Goal: Task Accomplishment & Management: Manage account settings

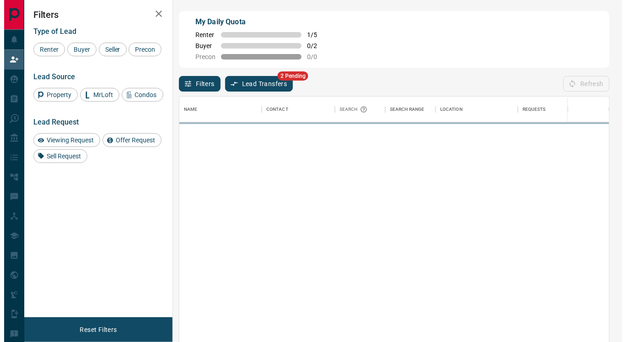
scroll to position [251, 422]
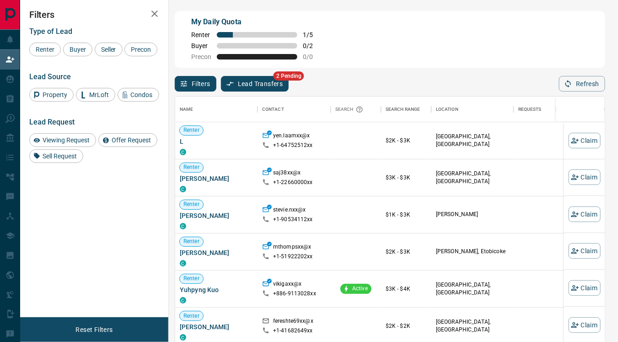
click at [279, 80] on span "2 Pending" at bounding box center [288, 75] width 31 height 9
click at [279, 83] on button "Lead Transfers" at bounding box center [255, 84] width 68 height 16
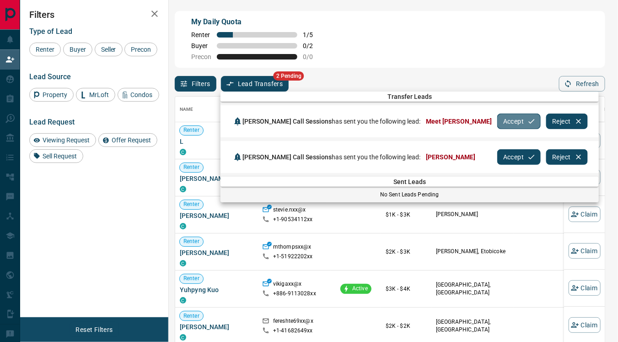
click at [497, 121] on button "Accept" at bounding box center [518, 121] width 43 height 16
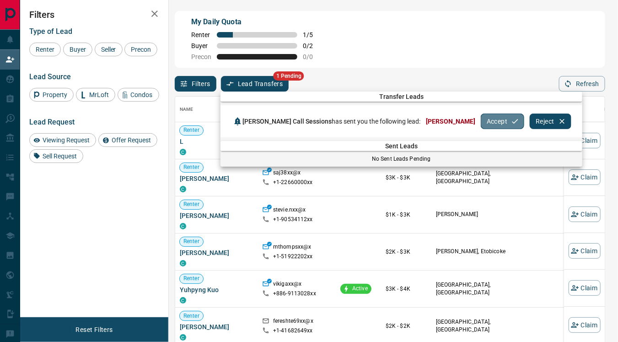
click at [481, 121] on button "Accept" at bounding box center [502, 121] width 43 height 16
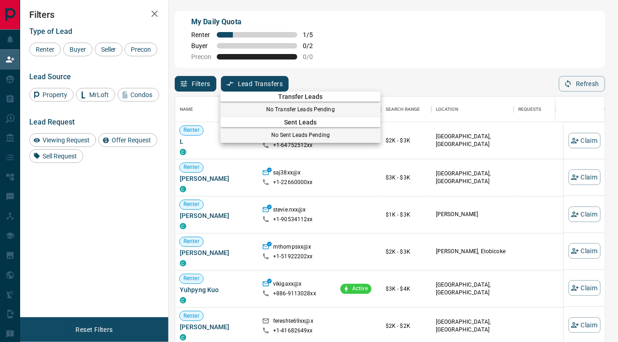
click at [370, 13] on div at bounding box center [309, 171] width 618 height 342
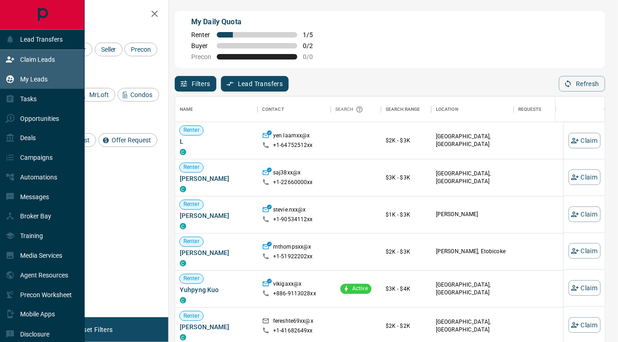
click at [22, 79] on p "My Leads" at bounding box center [33, 78] width 27 height 7
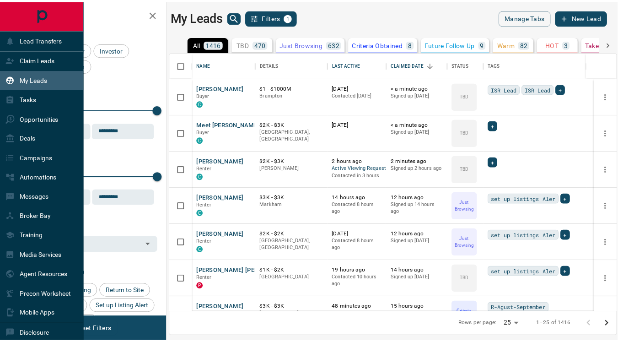
scroll to position [252, 445]
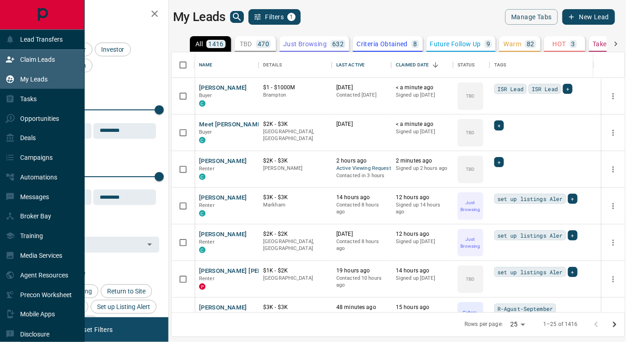
click at [36, 64] on div "Claim Leads" at bounding box center [29, 59] width 49 height 15
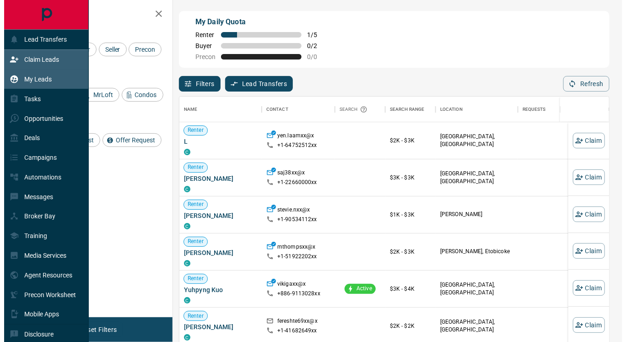
scroll to position [251, 422]
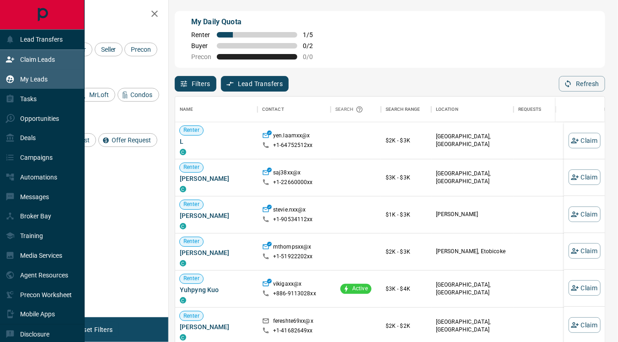
click at [39, 75] on p "My Leads" at bounding box center [33, 78] width 27 height 7
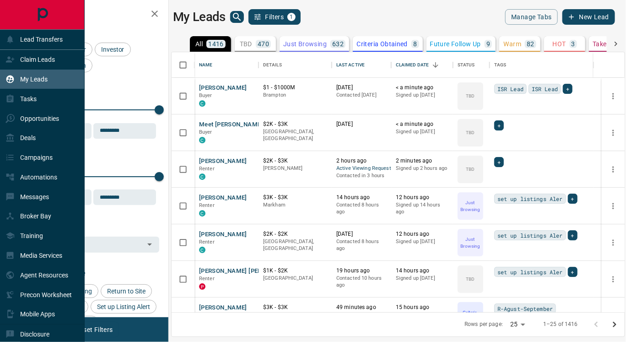
scroll to position [252, 445]
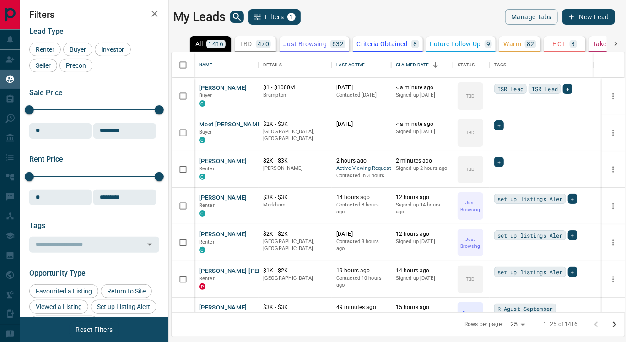
click at [249, 46] on p "TBD" at bounding box center [246, 44] width 12 height 6
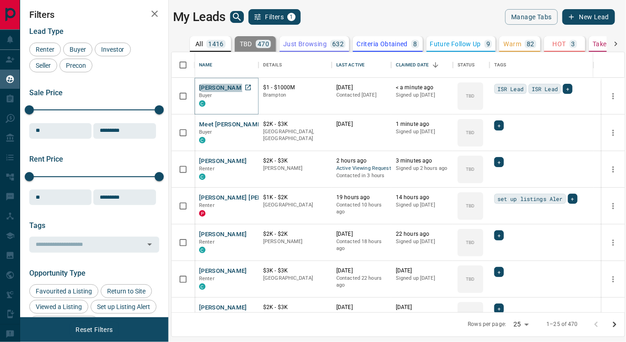
click at [213, 88] on button "[PERSON_NAME]" at bounding box center [223, 88] width 48 height 9
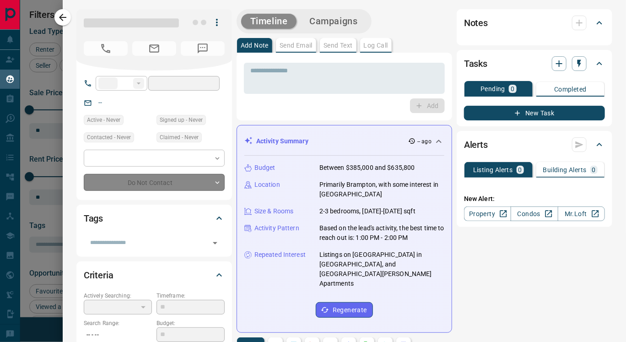
type input "**"
type input "**********"
type input "**"
type input "**********"
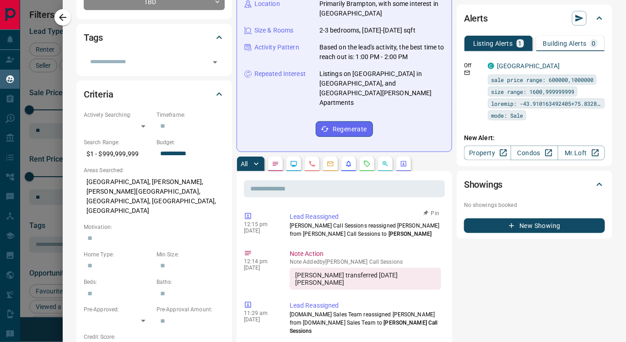
scroll to position [181, 0]
click at [295, 160] on icon "Lead Browsing Activity" at bounding box center [293, 163] width 7 height 7
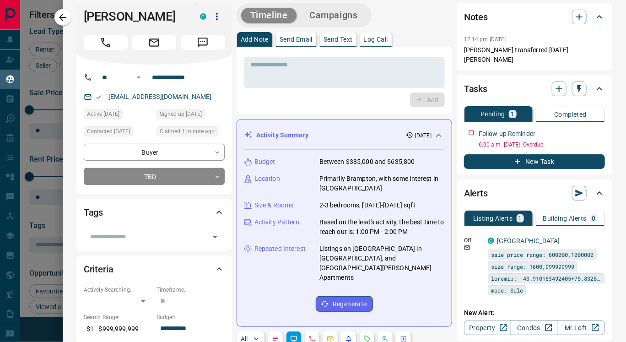
scroll to position [0, 0]
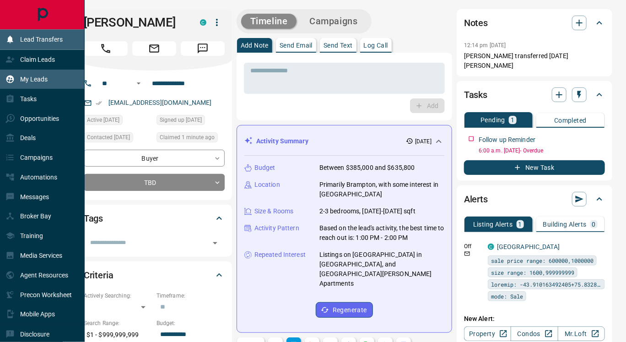
click at [32, 40] on p "Lead Transfers" at bounding box center [41, 39] width 43 height 7
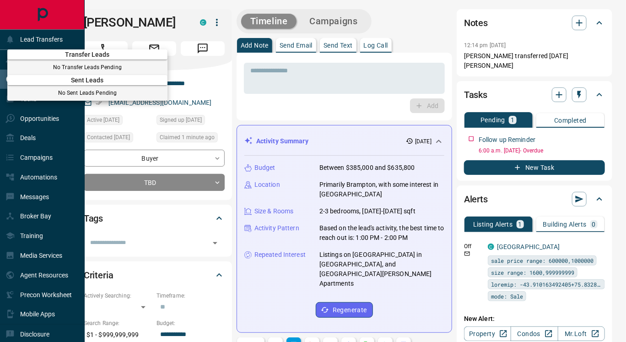
click at [118, 30] on div at bounding box center [313, 171] width 626 height 342
